Goal: Information Seeking & Learning: Learn about a topic

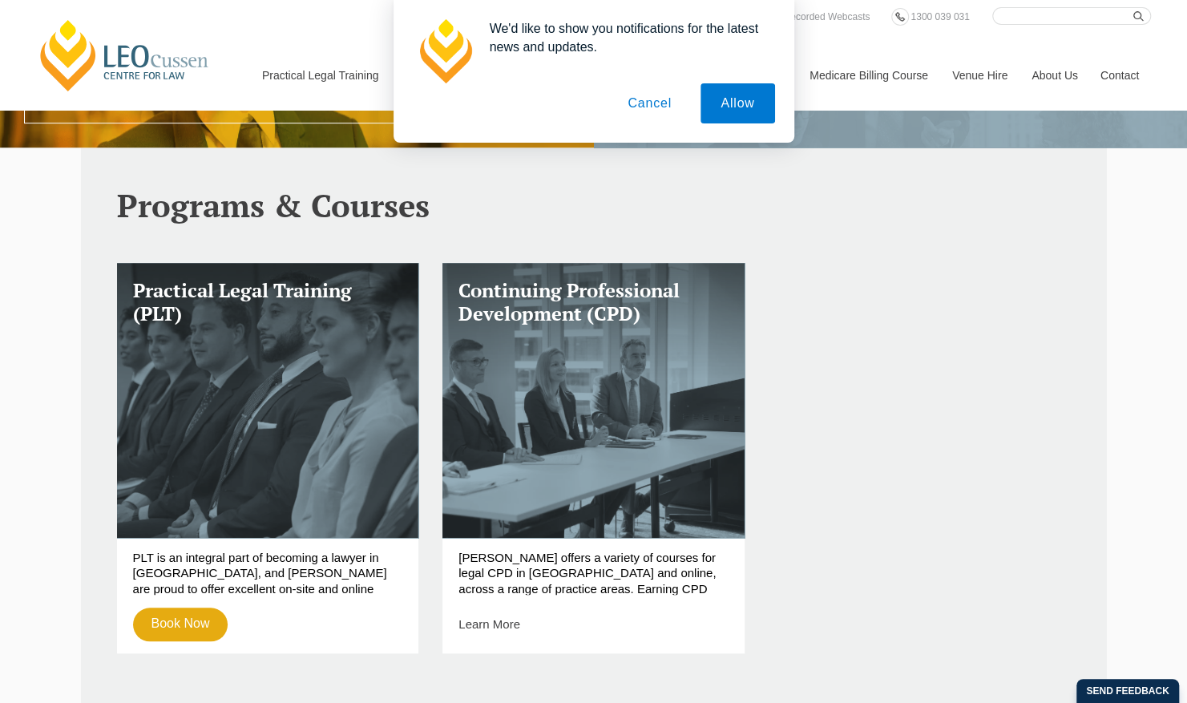
click at [656, 101] on button "Cancel" at bounding box center [649, 103] width 84 height 40
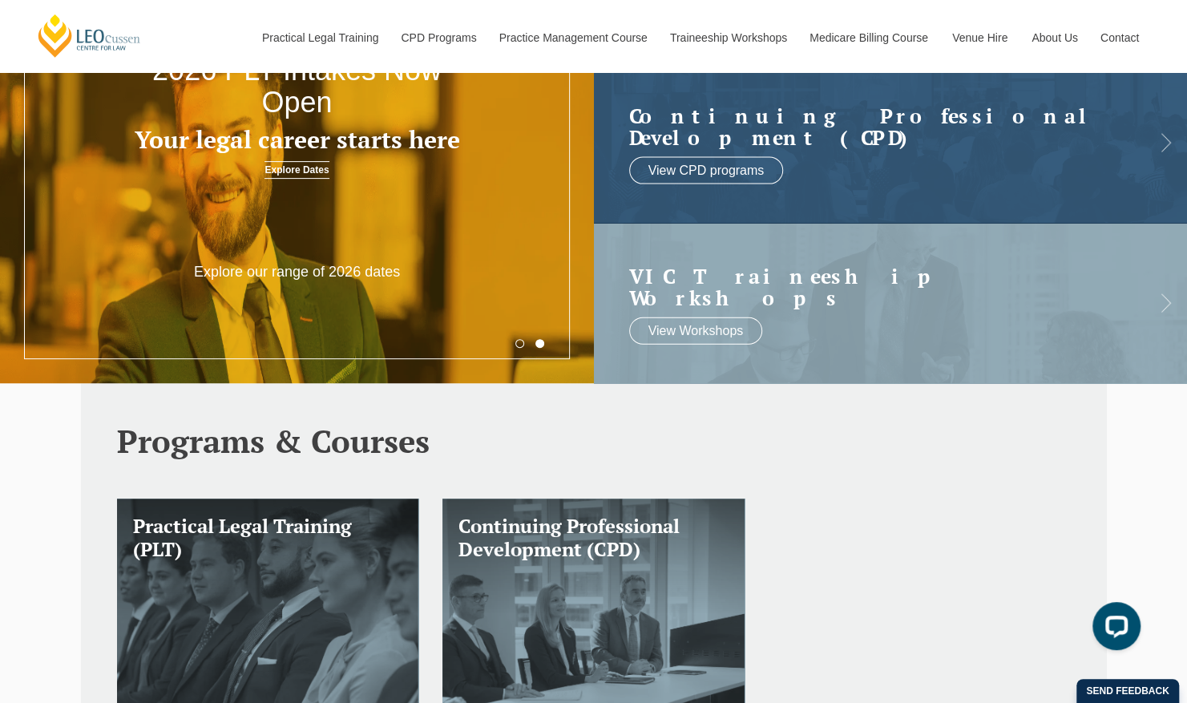
scroll to position [195, 0]
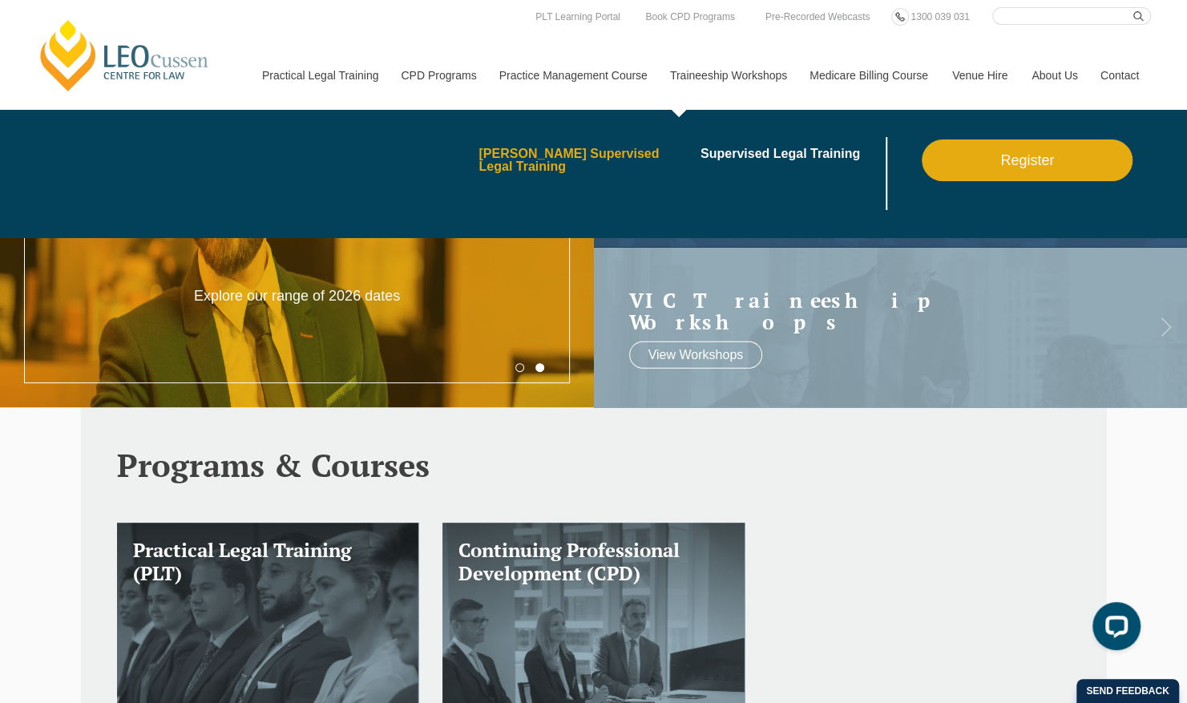
click at [594, 149] on link "[PERSON_NAME] Supervised Legal Training" at bounding box center [583, 160] width 211 height 26
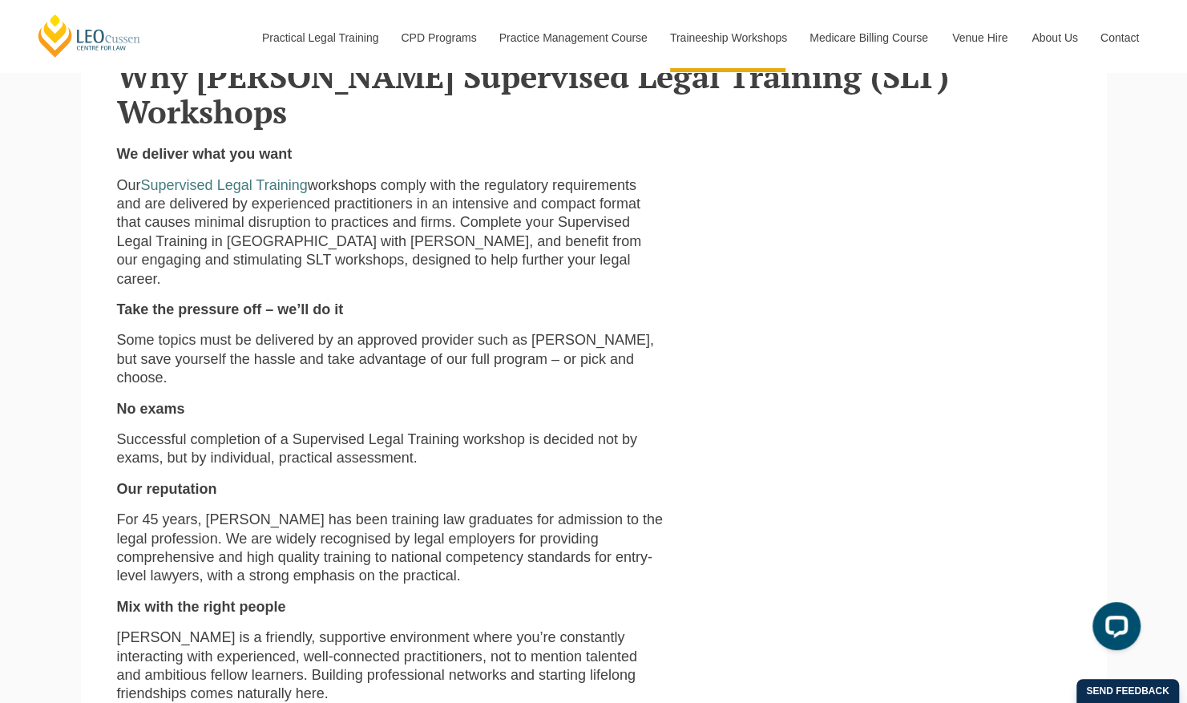
scroll to position [460, 0]
click at [248, 176] on link "Supervised Legal Training" at bounding box center [224, 184] width 167 height 16
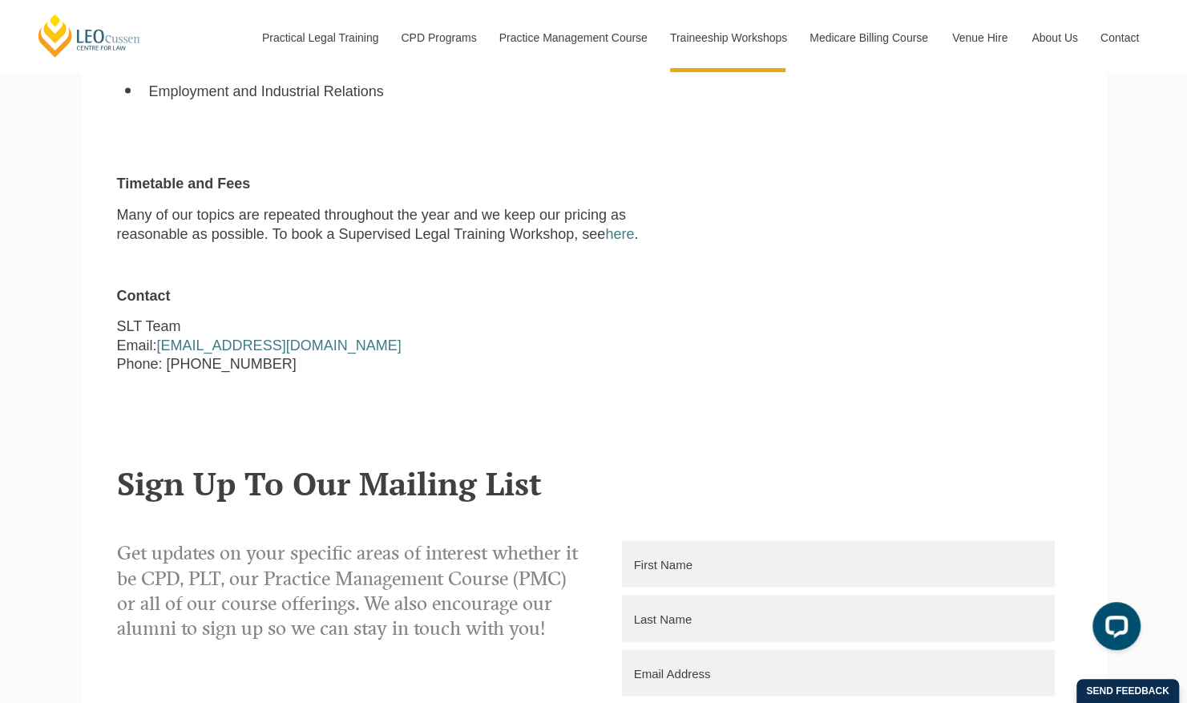
scroll to position [1549, 0]
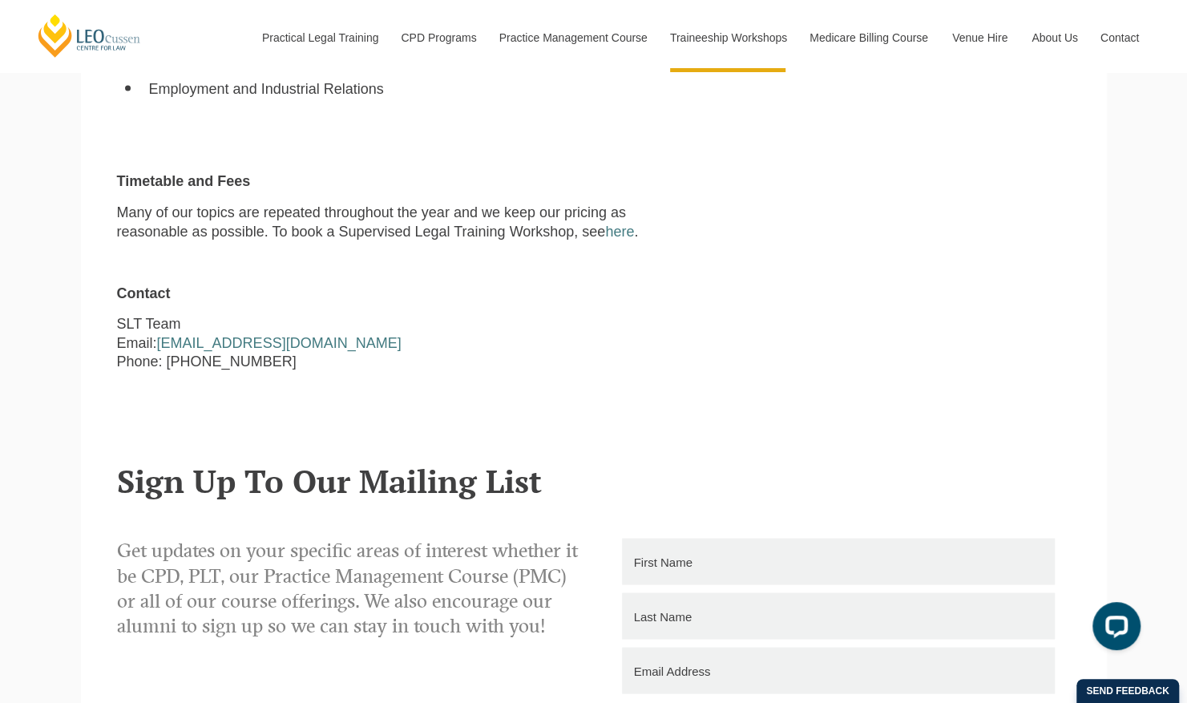
click at [623, 223] on link "here" at bounding box center [619, 231] width 29 height 16
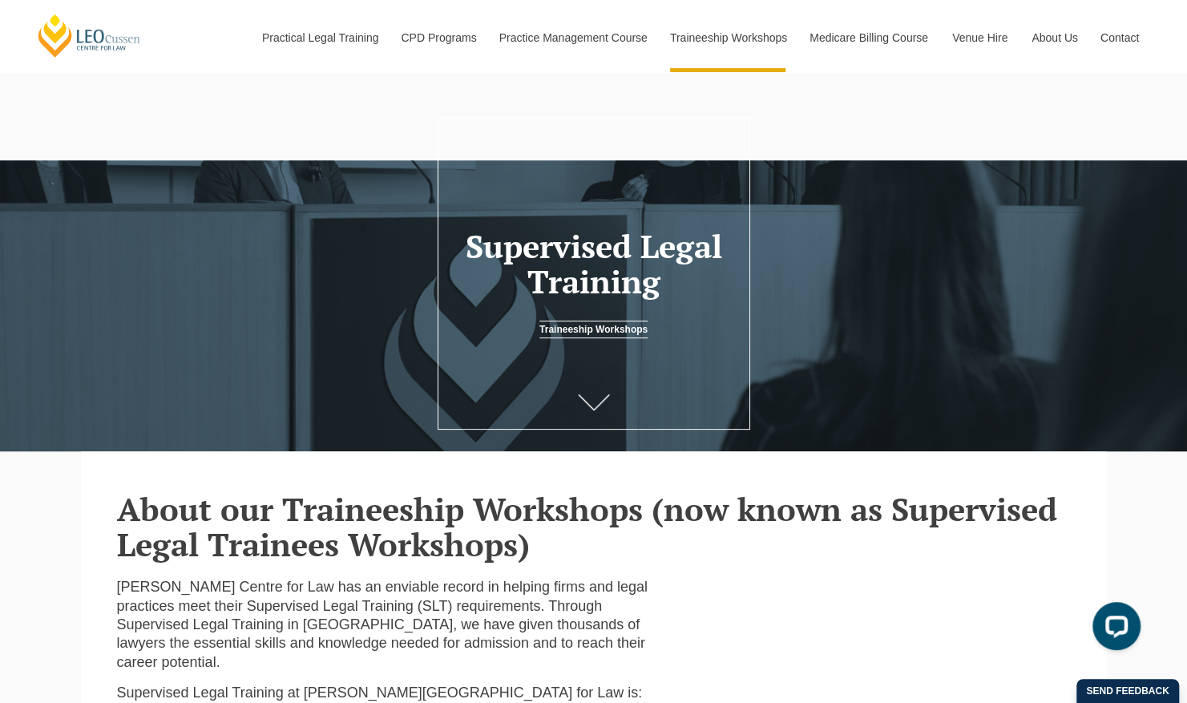
scroll to position [18, 0]
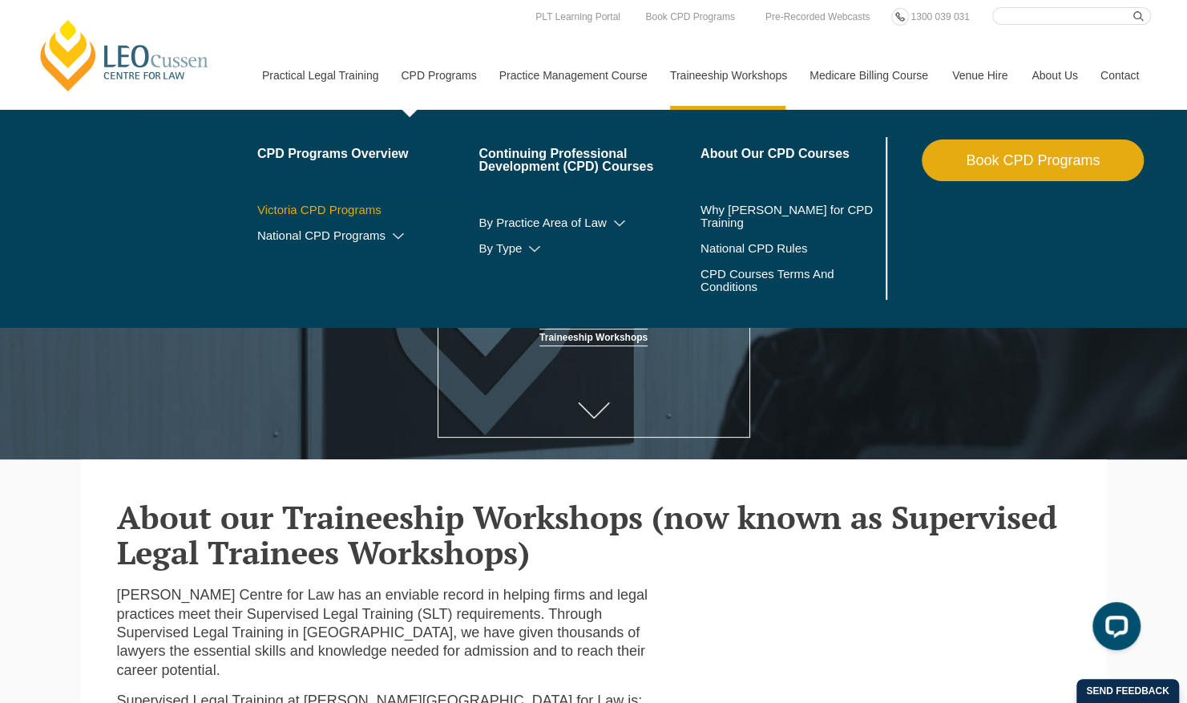
click at [334, 210] on link "Victoria CPD Programs" at bounding box center [368, 209] width 222 height 13
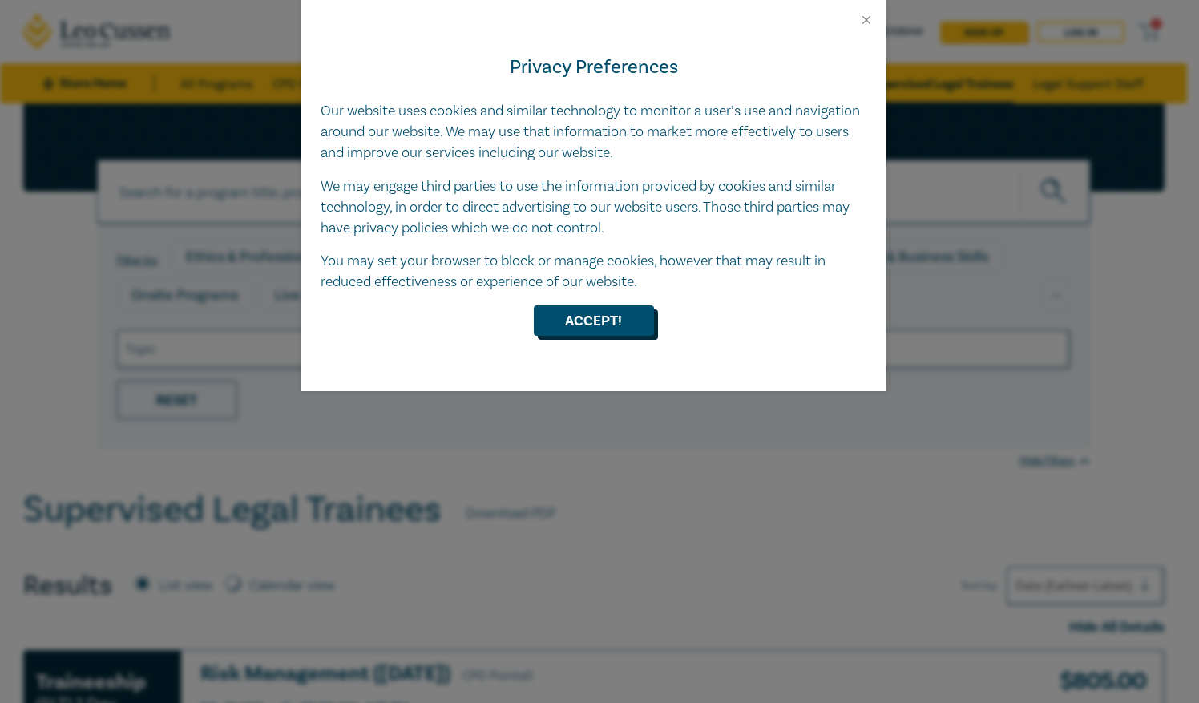
click at [581, 317] on button "Accept!" at bounding box center [594, 320] width 120 height 30
